Goal: Information Seeking & Learning: Learn about a topic

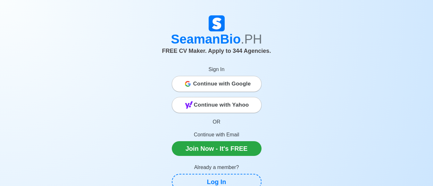
click at [234, 85] on span "Continue with Google" at bounding box center [222, 84] width 58 height 13
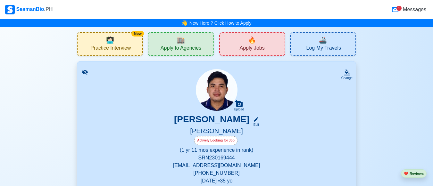
click at [185, 50] on span "Apply to Agencies" at bounding box center [181, 49] width 41 height 8
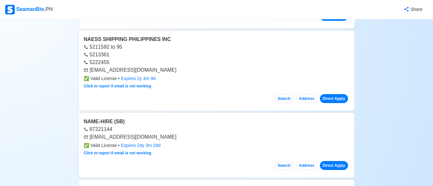
scroll to position [3628, 0]
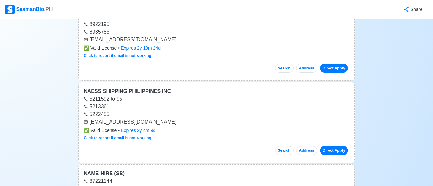
click at [154, 91] on div "NAESS SHIPPING PHILIPPINES INC" at bounding box center [217, 92] width 266 height 8
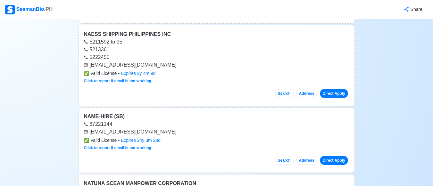
scroll to position [3692, 0]
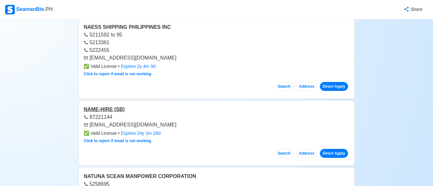
click at [110, 106] on div "NAME-HIRE (SB)" at bounding box center [217, 110] width 266 height 8
click at [330, 151] on link "Direct Apply" at bounding box center [334, 153] width 28 height 9
click at [121, 109] on div "NAME-HIRE (SB)" at bounding box center [217, 110] width 266 height 8
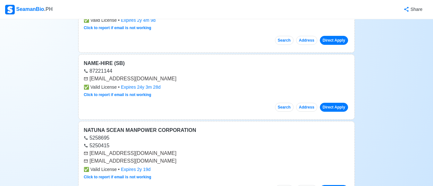
scroll to position [3757, 0]
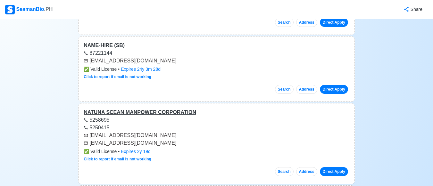
click at [134, 111] on div "NATUNA SCEAN MANPOWER CORPORATION" at bounding box center [217, 113] width 266 height 8
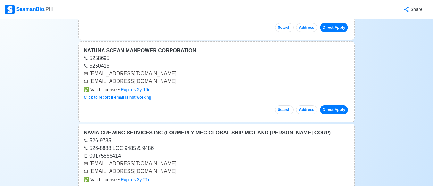
scroll to position [3821, 0]
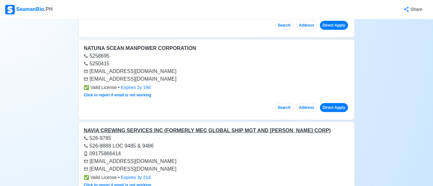
click at [151, 129] on div "NAVIA CREWING SERVICES INC (FORMERLY MEC GLOBAL SHIP MGT AND [PERSON_NAME] CORP)" at bounding box center [217, 131] width 266 height 8
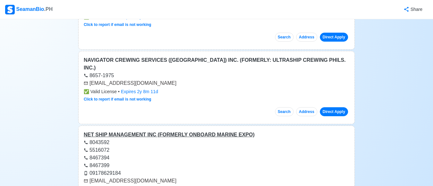
scroll to position [4013, 0]
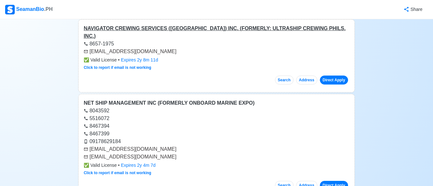
click at [135, 30] on div "NAVIGATOR CREWING SERVICES ([GEOGRAPHIC_DATA]) INC. (FORMERLY: ULTRASHIP CREWIN…" at bounding box center [217, 32] width 266 height 15
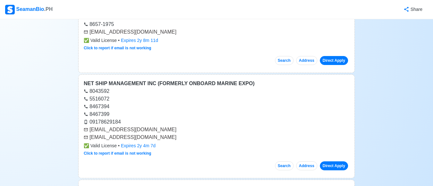
scroll to position [3981, 0]
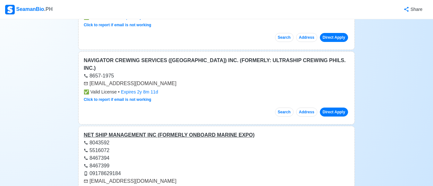
click at [137, 131] on div "NET SHIP MANAGEMENT INC (FORMERLY ONBOARD MARINE EXPO)" at bounding box center [217, 135] width 266 height 8
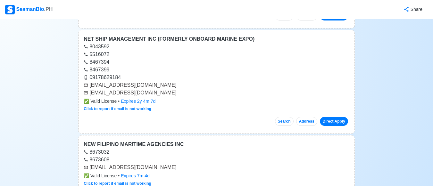
scroll to position [4141, 0]
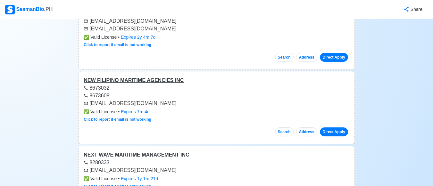
click at [166, 77] on div "NEW FILIPINO MARITIME AGENCIES INC" at bounding box center [217, 81] width 266 height 8
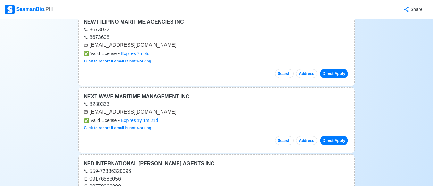
scroll to position [4205, 0]
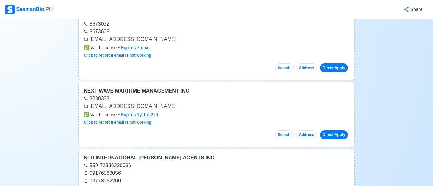
click at [162, 87] on div "NEXT WAVE MARITIME MANAGEMENT INC" at bounding box center [217, 91] width 266 height 8
click at [160, 154] on div "NFD INTERNATIONAL [PERSON_NAME] AGENTS INC" at bounding box center [217, 158] width 266 height 8
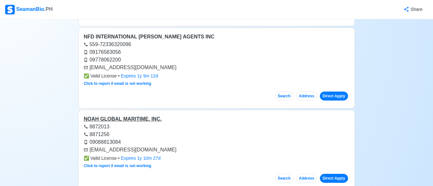
scroll to position [4333, 0]
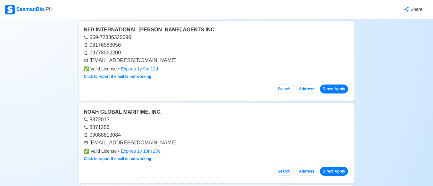
click at [144, 108] on div "NOAH GLOBAL MARITIME, INC." at bounding box center [217, 112] width 266 height 8
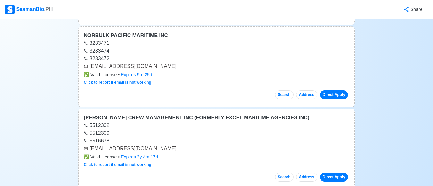
scroll to position [4494, 0]
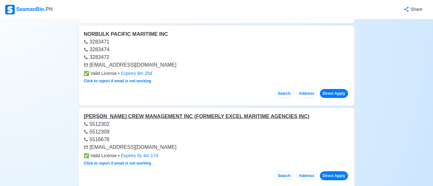
click at [155, 113] on div "[PERSON_NAME] CREW MANAGEMENT INC (FORMERLY EXCEL MARITIME AGENCIES INC)" at bounding box center [217, 117] width 266 height 8
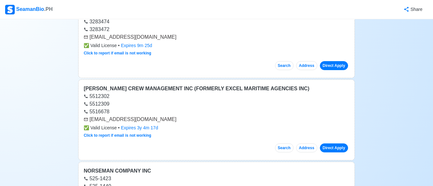
scroll to position [4590, 0]
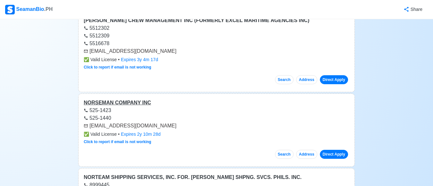
click at [128, 99] on div "NORSEMAN COMPANY INC" at bounding box center [217, 103] width 266 height 8
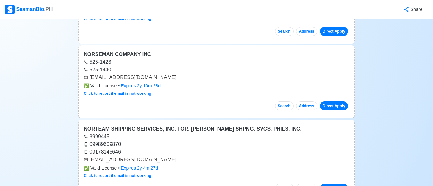
scroll to position [4686, 0]
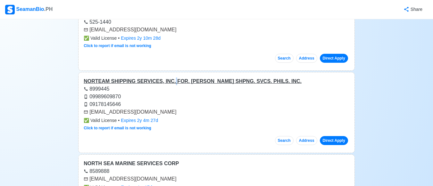
click at [169, 78] on div "NORTEAM SHIPPING SERVICES, INC. FOR. [PERSON_NAME] SHPNG. SVCS. PHILS. INC." at bounding box center [217, 82] width 266 height 8
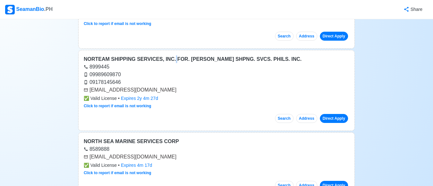
scroll to position [4750, 0]
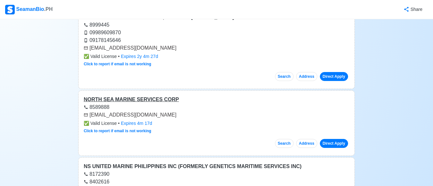
click at [153, 96] on div "NORTH SEA MARINE SERVICES CORP" at bounding box center [217, 100] width 266 height 8
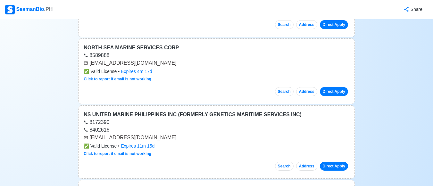
scroll to position [4814, 0]
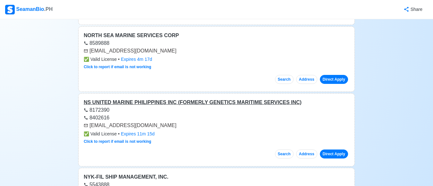
click at [153, 99] on div "NS UNITED MARINE PHILIPPINES INC (FORMERLY GENETICS MARITIME SERVICES INC)" at bounding box center [217, 103] width 266 height 8
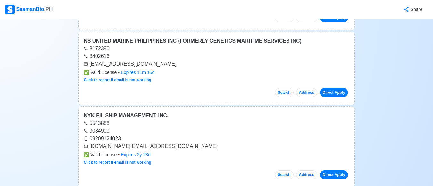
scroll to position [4878, 0]
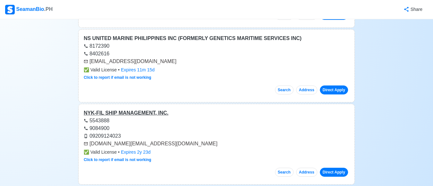
click at [142, 109] on div "NYK-FIL SHIP MANAGEMENT, INC." at bounding box center [217, 113] width 266 height 8
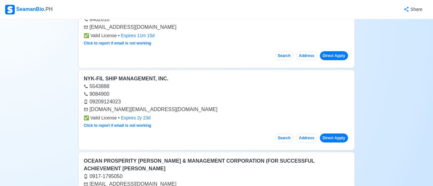
scroll to position [4975, 0]
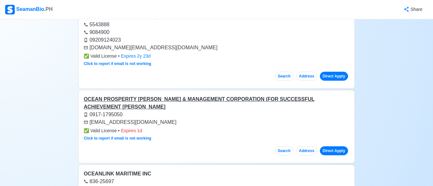
click at [149, 96] on div "OCEAN PROSPERITY [PERSON_NAME] & MANAGEMENT CORPORATION (FOR SUCCESSFUL ACHIEVE…" at bounding box center [217, 103] width 266 height 15
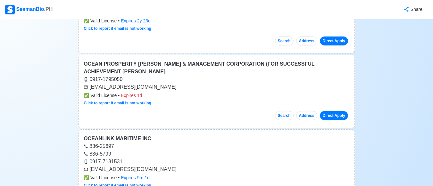
scroll to position [5039, 0]
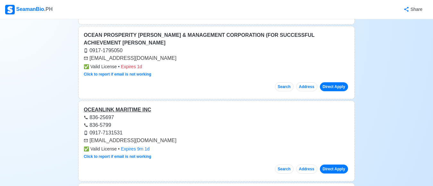
click at [134, 106] on div "OCEANLINK MARITIME INC" at bounding box center [217, 110] width 266 height 8
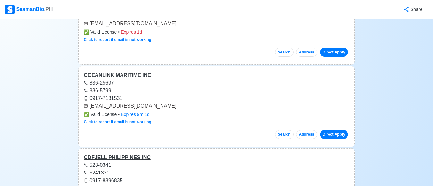
scroll to position [5135, 0]
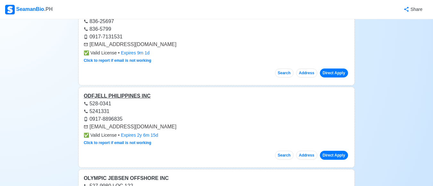
click at [137, 92] on div "ODFJELL PHILIPPINES INC" at bounding box center [217, 96] width 266 height 8
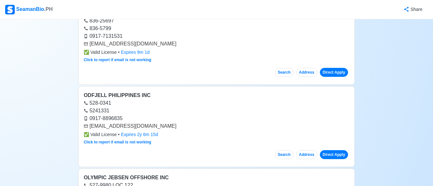
scroll to position [5231, 0]
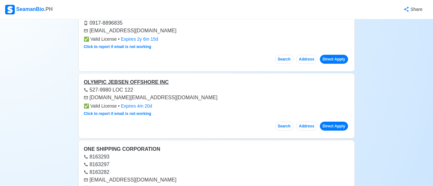
click at [147, 79] on div "OLYMPIC JEBSEN OFFSHORE INC" at bounding box center [217, 83] width 266 height 8
click at [141, 146] on div "ONE SHIPPING CORPORATION" at bounding box center [217, 150] width 266 height 8
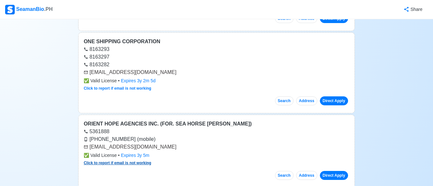
scroll to position [5359, 0]
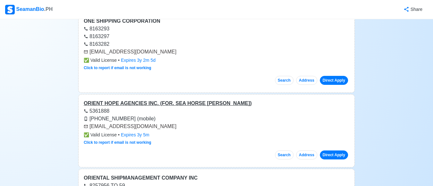
click at [138, 100] on div "ORIENT HOPE AGENCIES INC. (FOR. SEA HORSE [PERSON_NAME])" at bounding box center [217, 104] width 266 height 8
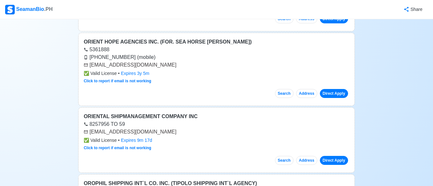
scroll to position [5423, 0]
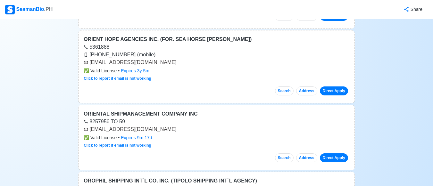
click at [164, 110] on div "ORIENTAL SHIPMANAGEMENT COMPANY INC" at bounding box center [217, 114] width 266 height 8
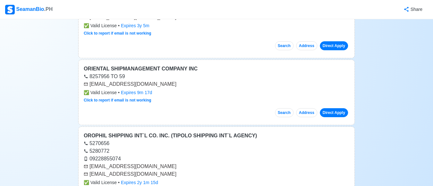
scroll to position [5487, 0]
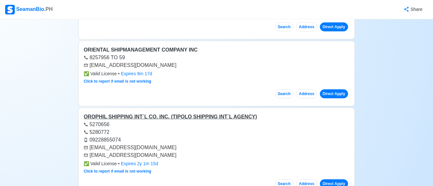
click at [169, 113] on div "OROPHIL SHIPPING INT`L CO. INC. (TIPOLO SHIPPING INT`L AGENCY)" at bounding box center [217, 117] width 266 height 8
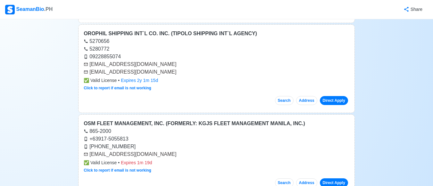
scroll to position [5583, 0]
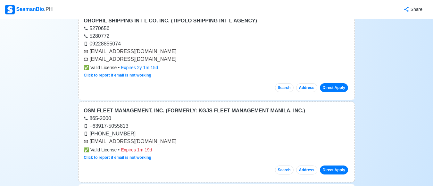
click at [163, 107] on div "OSM FLEET MANAGEMENT, INC. (FORMERLY: KGJS FLEET MANAGEMENT MANILA, INC.)" at bounding box center [217, 111] width 266 height 8
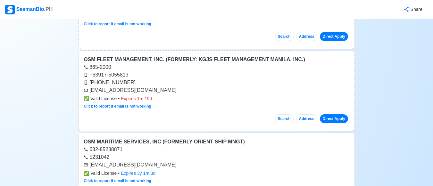
scroll to position [5648, 0]
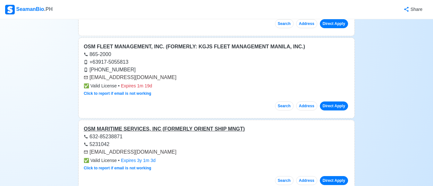
click at [173, 125] on div "OSM MARITIME SERVICES, INC (FORMERLY ORIENT SHIP MNGT)" at bounding box center [217, 129] width 266 height 8
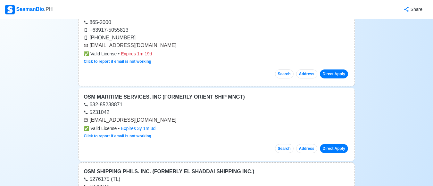
scroll to position [5712, 0]
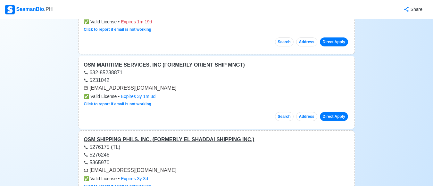
click at [176, 136] on div "OSM SHIPPING PHILS. INC. (FORMERLY EL SHADDAI SHIPPING INC.)" at bounding box center [217, 140] width 266 height 8
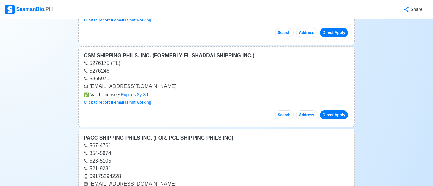
scroll to position [5840, 0]
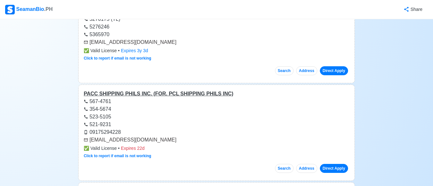
click at [143, 90] on div "PACC SHIPPING PHILS INC. (FOR. PCL SHIPPING PHILS INC)" at bounding box center [217, 94] width 266 height 8
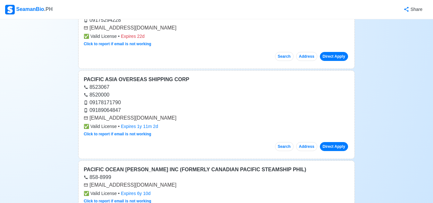
scroll to position [5765, 0]
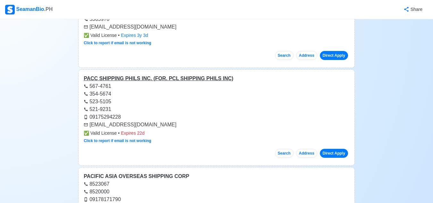
click at [154, 75] on div "PACC SHIPPING PHILS INC. (FOR. PCL SHIPPING PHILS INC)" at bounding box center [217, 79] width 266 height 8
click at [139, 172] on div "PACIFIC ASIA OVERSEAS SHIPPING CORP" at bounding box center [217, 176] width 266 height 8
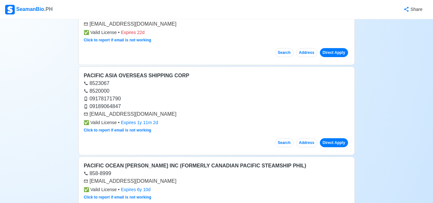
scroll to position [5893, 0]
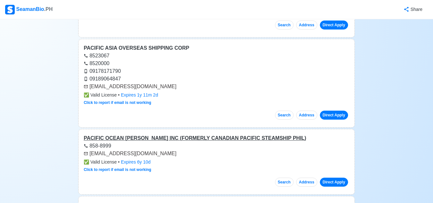
click at [179, 134] on div "PACIFIC OCEAN [PERSON_NAME] INC (FORMERLY CANADIAN PACIFIC STEAMSHIP PHIL)" at bounding box center [217, 138] width 266 height 8
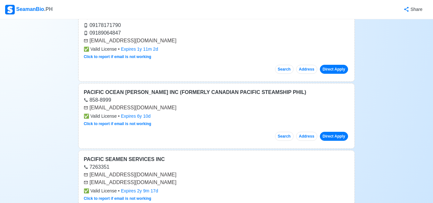
scroll to position [5958, 0]
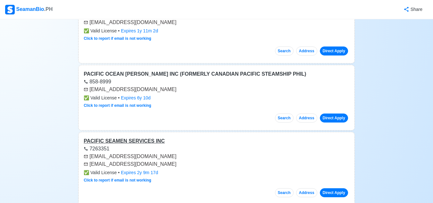
click at [137, 137] on div "PACIFIC SEAMEN SERVICES INC" at bounding box center [217, 141] width 266 height 8
